Goal: Check status: Check status

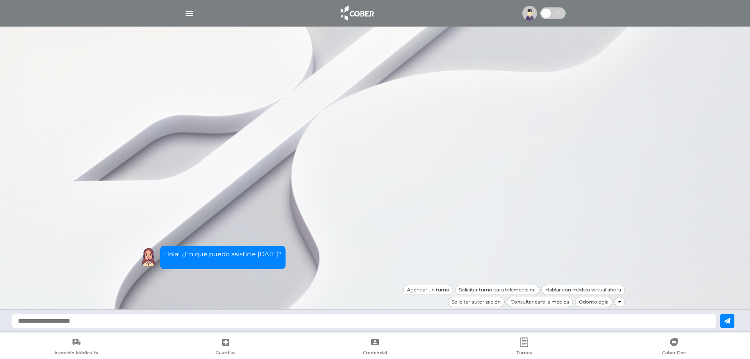
click at [189, 11] on img "button" at bounding box center [189, 14] width 10 height 10
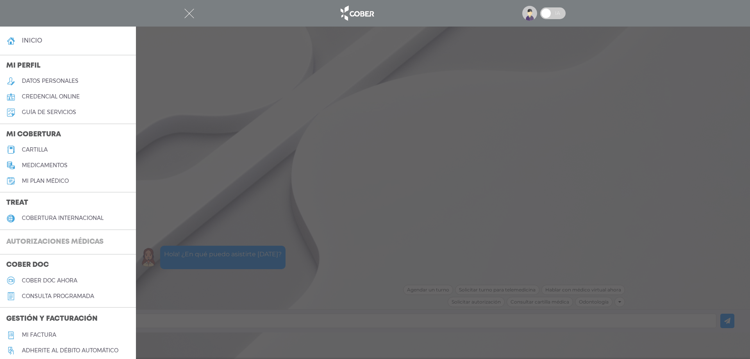
click at [48, 242] on h3 "Autorizaciones médicas" at bounding box center [55, 242] width 110 height 15
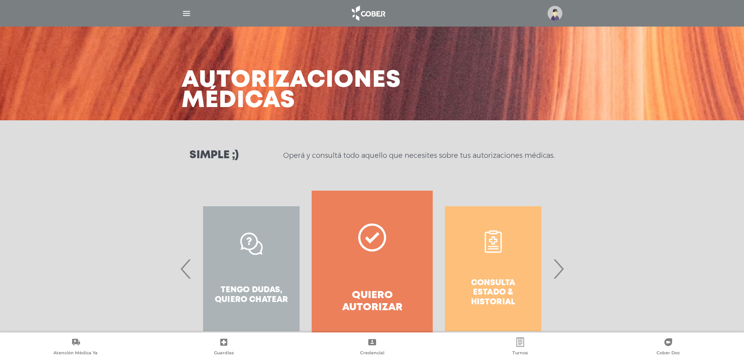
click at [559, 272] on span "›" at bounding box center [557, 269] width 15 height 42
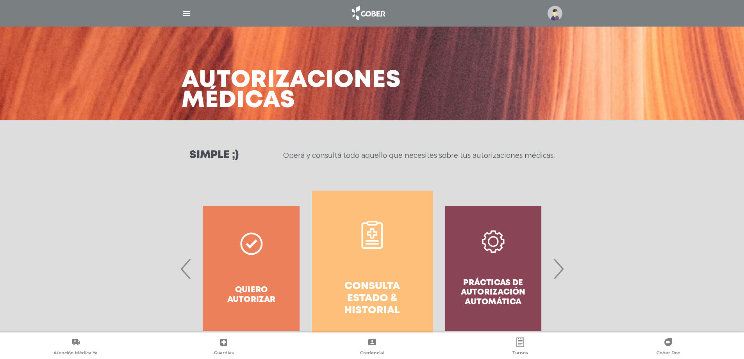
click at [376, 295] on h4 "Consulta estado & historial" at bounding box center [372, 298] width 93 height 37
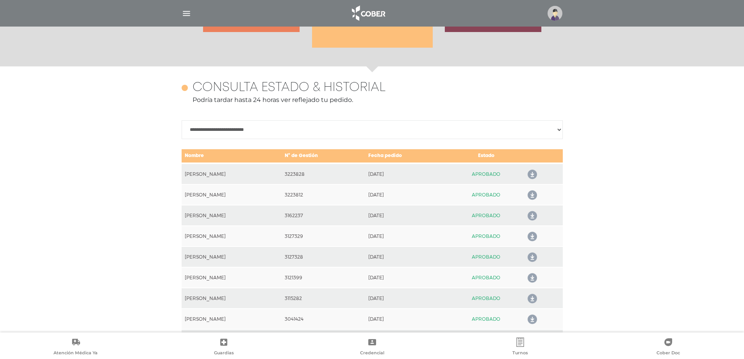
scroll to position [347, 0]
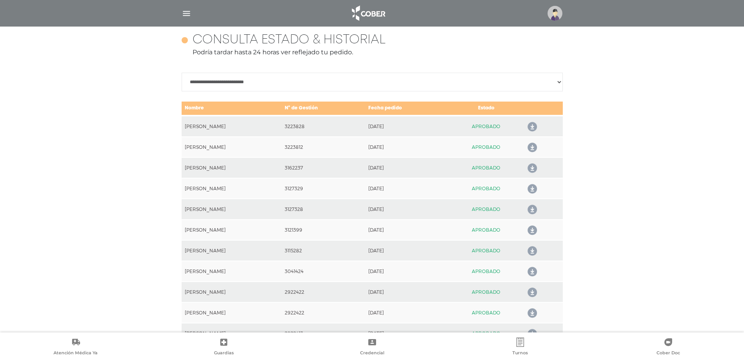
click at [537, 147] on icon at bounding box center [530, 147] width 12 height 12
click at [537, 126] on icon at bounding box center [530, 127] width 12 height 12
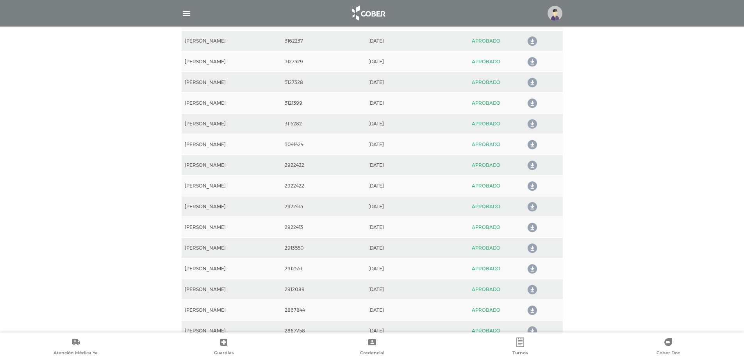
scroll to position [386, 0]
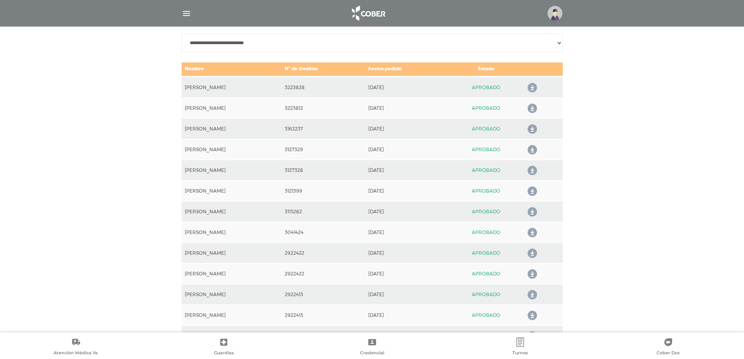
click at [188, 16] on img "button" at bounding box center [187, 14] width 10 height 10
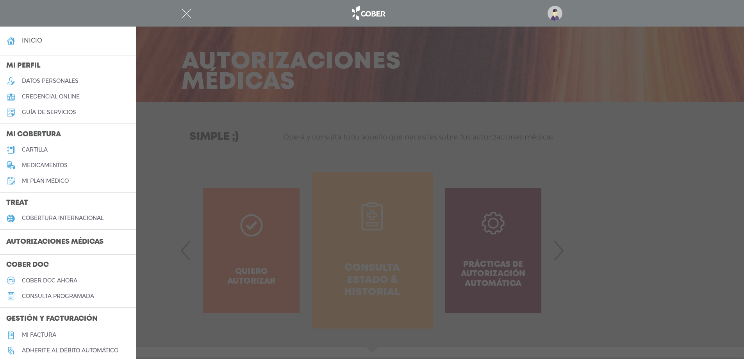
scroll to position [0, 0]
